Goal: Task Accomplishment & Management: Use online tool/utility

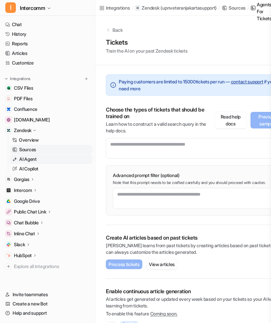
scroll to position [13, 0]
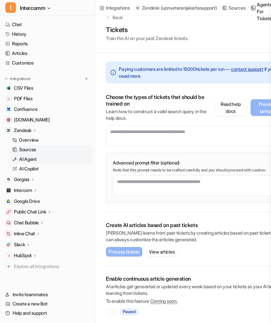
click at [37, 162] on p "AI Agent" at bounding box center [28, 159] width 18 height 7
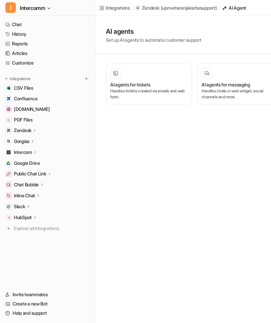
click at [29, 130] on p "Zendesk" at bounding box center [23, 130] width 18 height 7
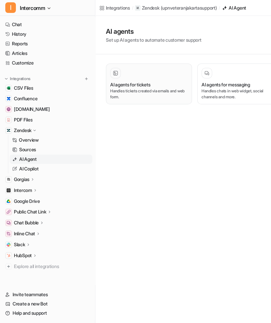
click at [175, 85] on div "AI agents for tickets" at bounding box center [149, 84] width 78 height 7
